Goal: Information Seeking & Learning: Learn about a topic

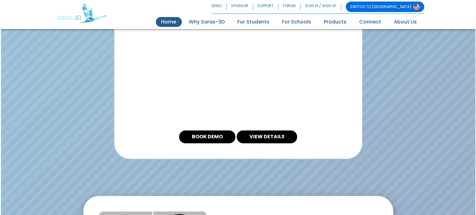
scroll to position [1430, 0]
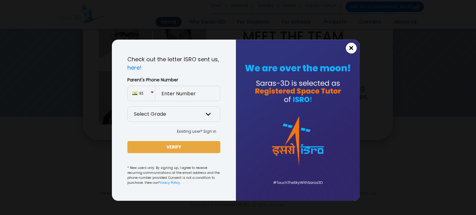
click at [347, 49] on button "×" at bounding box center [351, 48] width 11 height 11
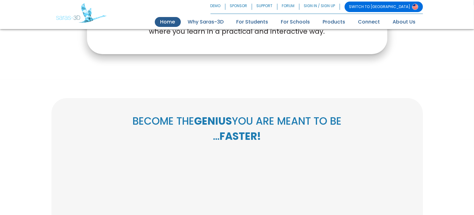
scroll to position [0, 0]
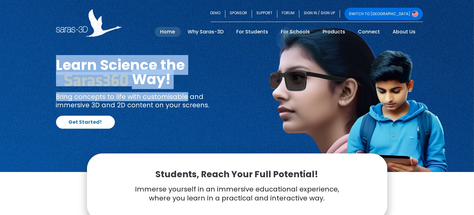
drag, startPoint x: 56, startPoint y: 60, endPoint x: 184, endPoint y: 88, distance: 130.7
click at [184, 88] on div "Learn Science the Way! Bring concepts to life with customisable and immersive 3…" at bounding box center [144, 93] width 177 height 71
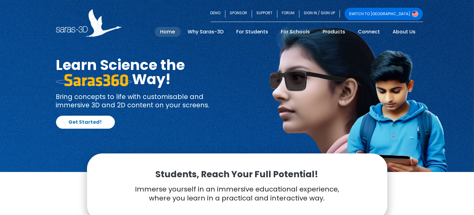
click at [115, 108] on p "Bring concepts to life with customisable and immersive 3D and 2D content on you…" at bounding box center [144, 101] width 177 height 17
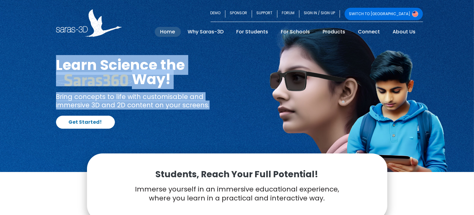
drag, startPoint x: 55, startPoint y: 65, endPoint x: 208, endPoint y: 105, distance: 158.1
click at [208, 105] on div "Learn Science the Way! Bring concepts to life with customisable and immersive 3…" at bounding box center [144, 93] width 186 height 71
click at [208, 105] on p "Bring concepts to life with customisable and immersive 3D and 2D content on you…" at bounding box center [144, 101] width 177 height 17
drag, startPoint x: 208, startPoint y: 105, endPoint x: 31, endPoint y: 62, distance: 182.0
click at [31, 62] on div "Learn Science the Way! Bring concepts to life with customisable and immersive 3…" at bounding box center [237, 93] width 474 height 83
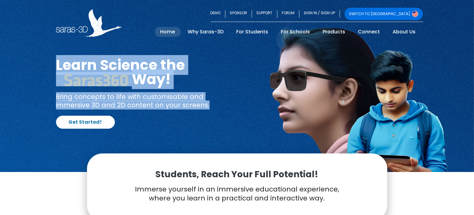
click at [31, 62] on div "Learn Science the Way! Bring concepts to life with customisable and immersive 3…" at bounding box center [237, 93] width 474 height 83
